Goal: Find specific page/section: Find specific page/section

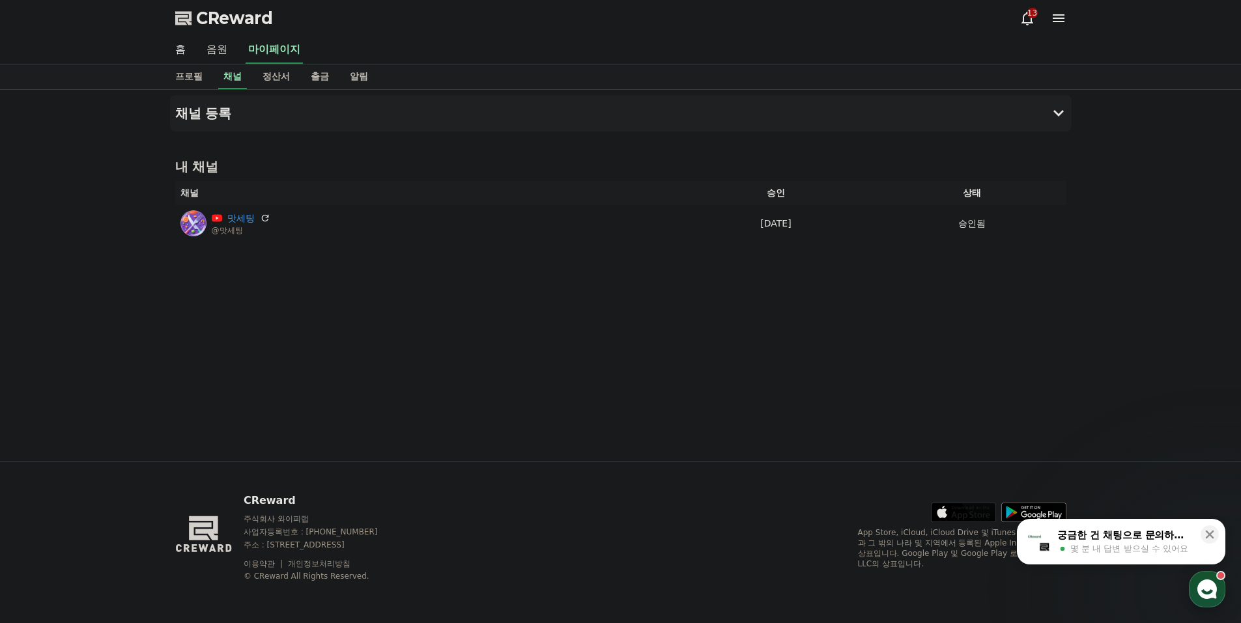
click at [1214, 590] on use "button" at bounding box center [1207, 590] width 20 height 20
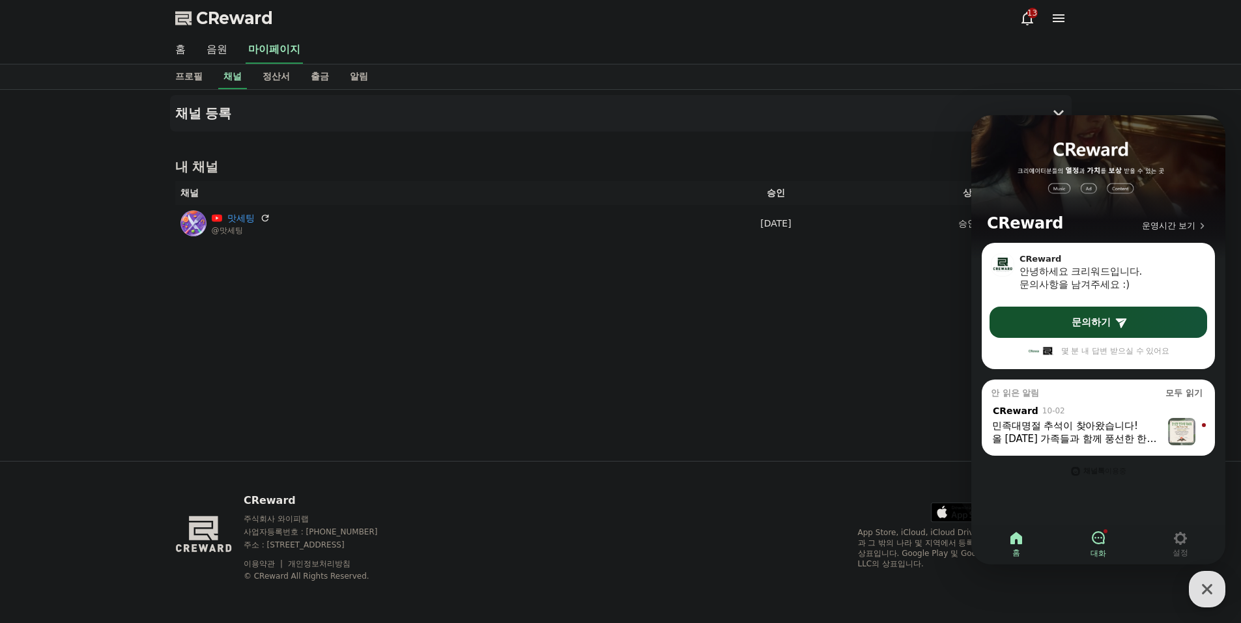
click at [1110, 532] on link "대화" at bounding box center [1098, 544] width 82 height 33
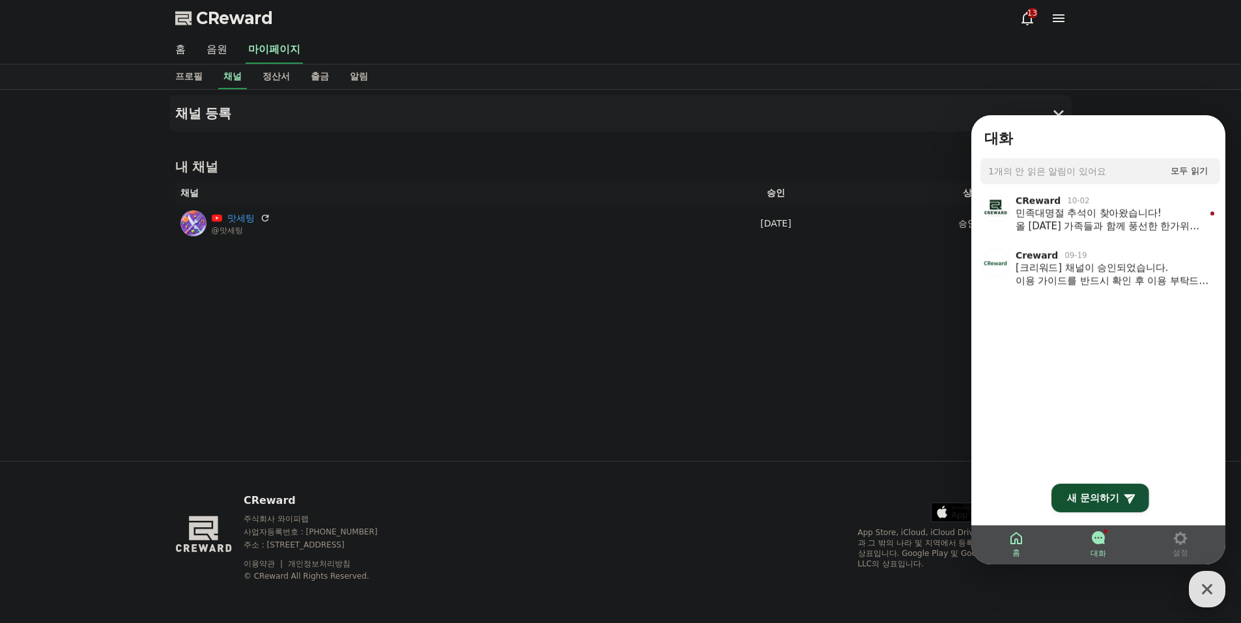
click at [1031, 532] on link "홈" at bounding box center [1016, 544] width 82 height 33
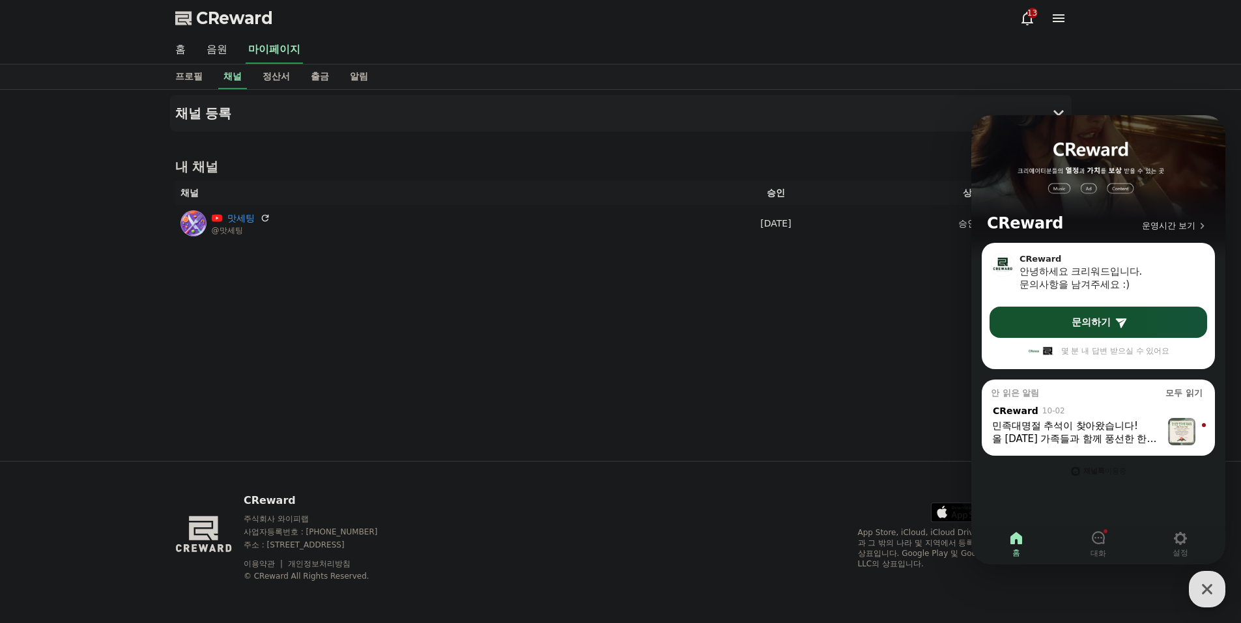
click at [1031, 532] on link "홈" at bounding box center [1016, 544] width 82 height 33
click at [747, 369] on div "채널 등록 내 채널 채널 승인 상태 맛세팅 @맛세팅 [DATE] 09-19 승인됨" at bounding box center [621, 275] width 912 height 371
click at [195, 66] on link "프로필" at bounding box center [189, 76] width 48 height 25
select select "**********"
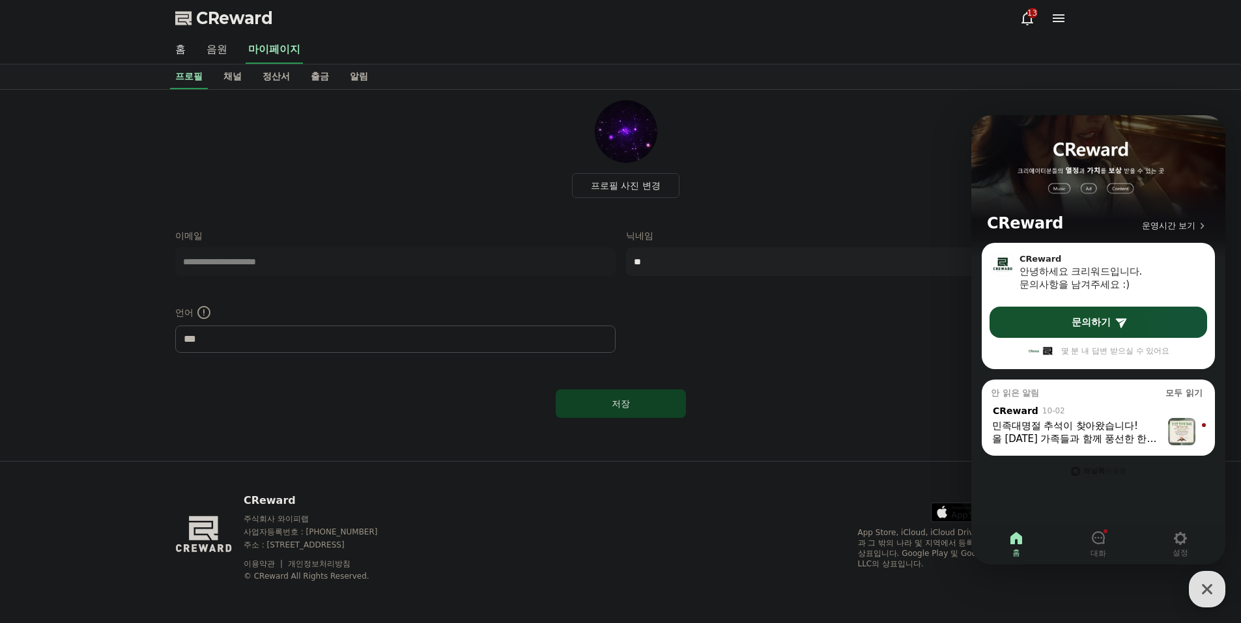
click at [212, 46] on link "음원" at bounding box center [217, 49] width 42 height 27
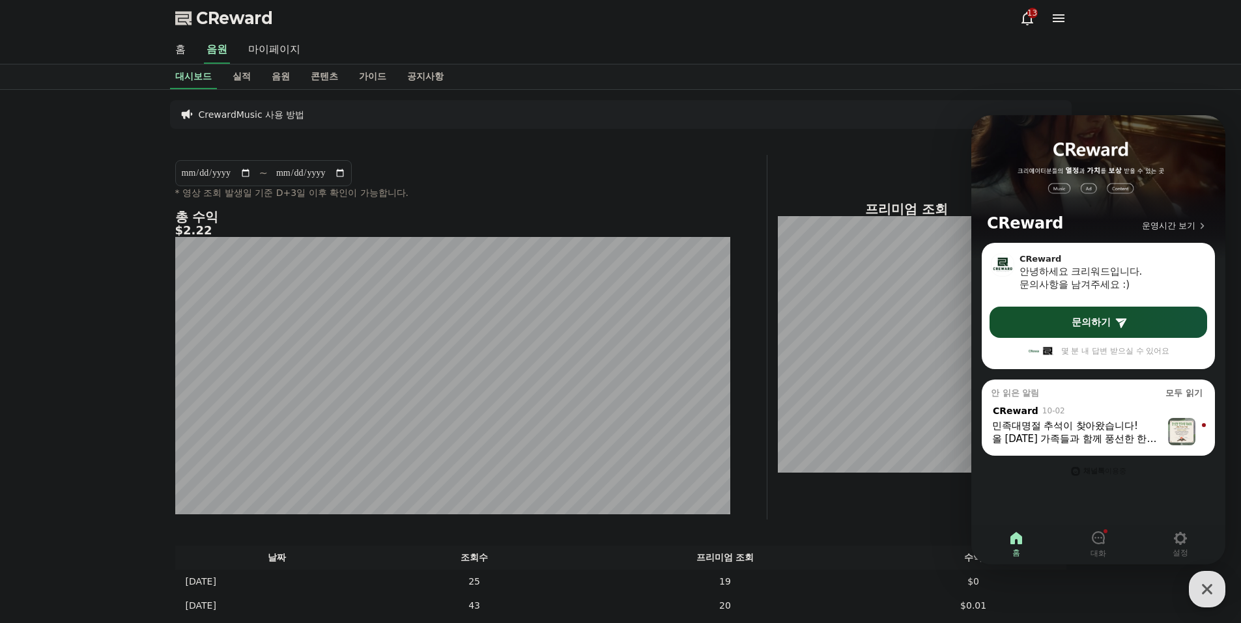
click at [655, 26] on div "CReward 13" at bounding box center [621, 18] width 912 height 36
